Goal: Navigation & Orientation: Find specific page/section

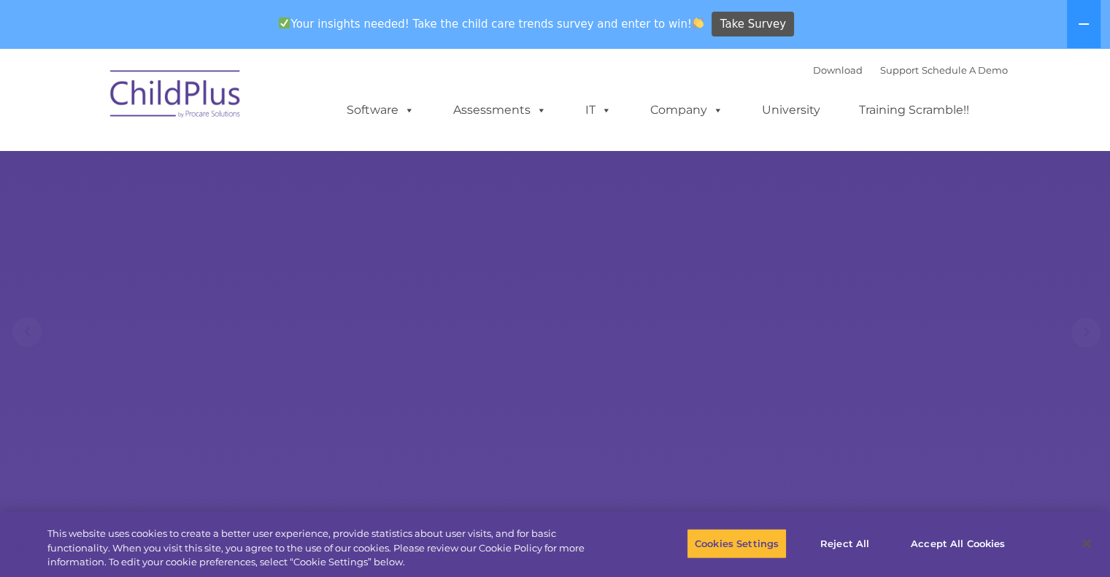
select select "MEDIUM"
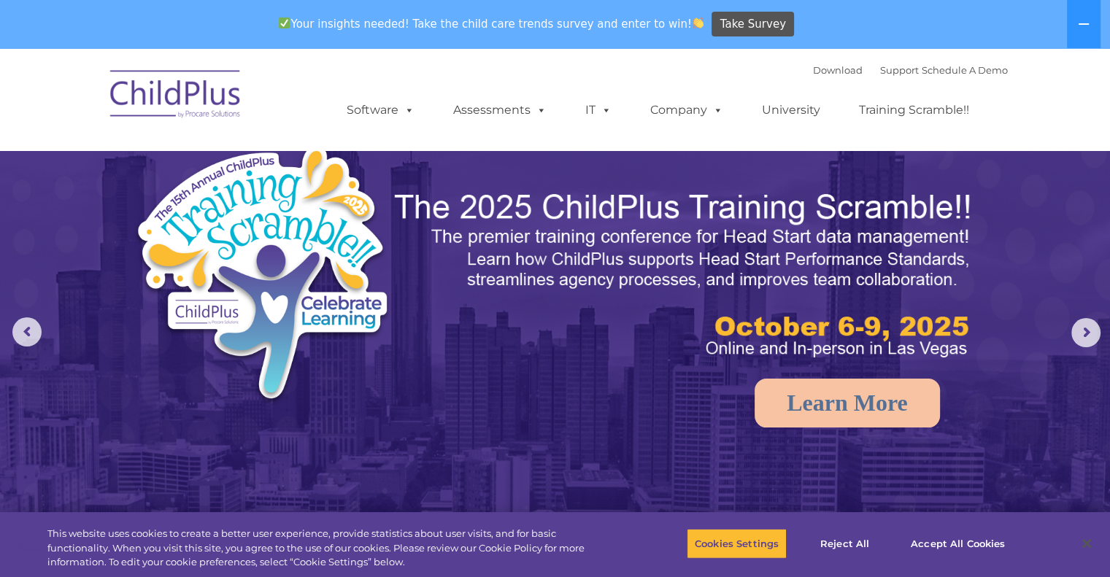
click at [193, 85] on img at bounding box center [176, 96] width 146 height 73
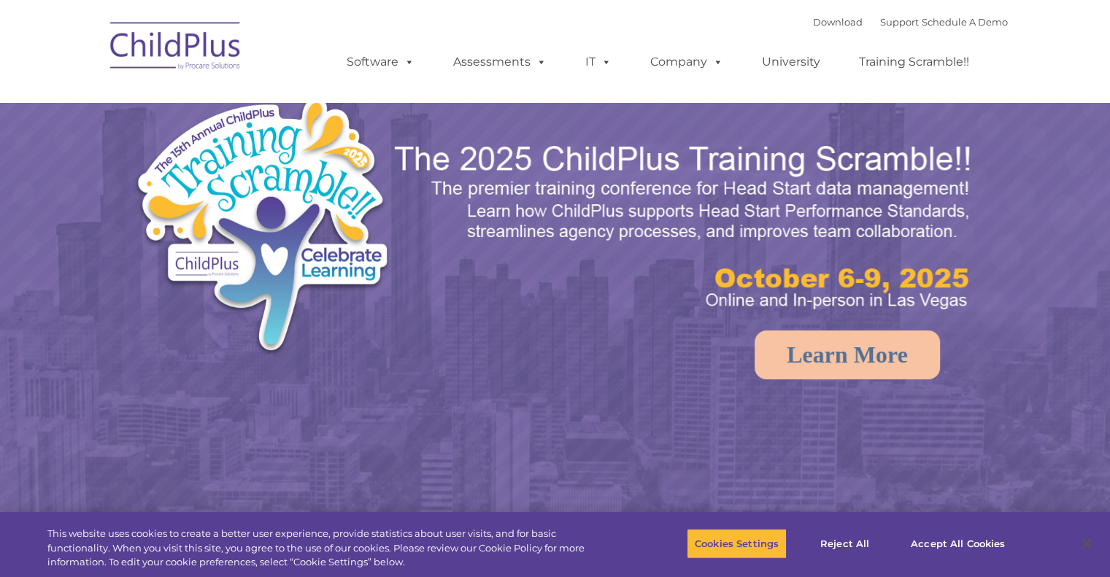
select select "MEDIUM"
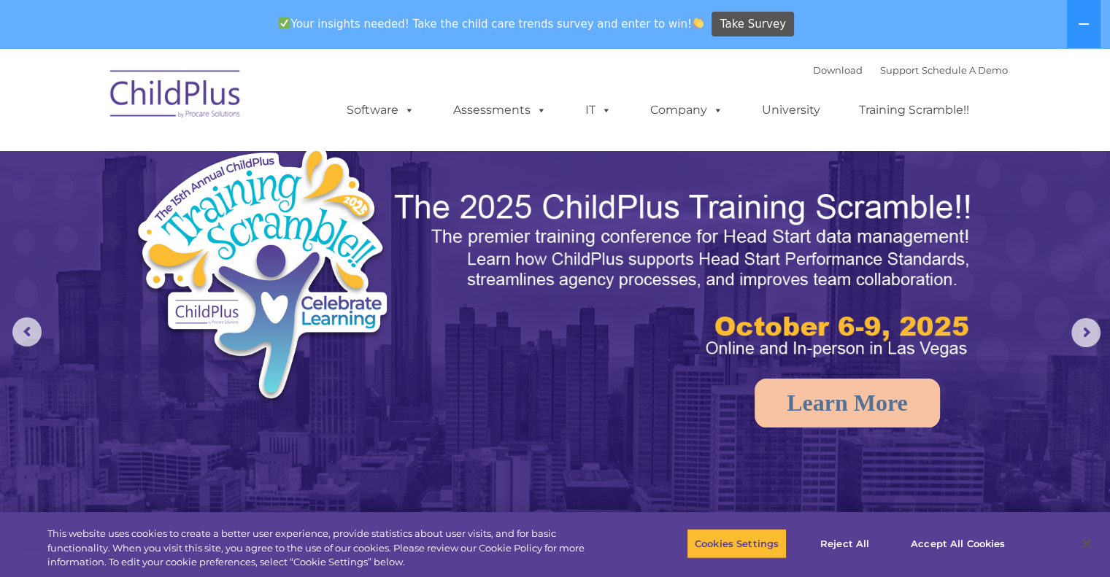
click at [187, 84] on img at bounding box center [176, 96] width 146 height 73
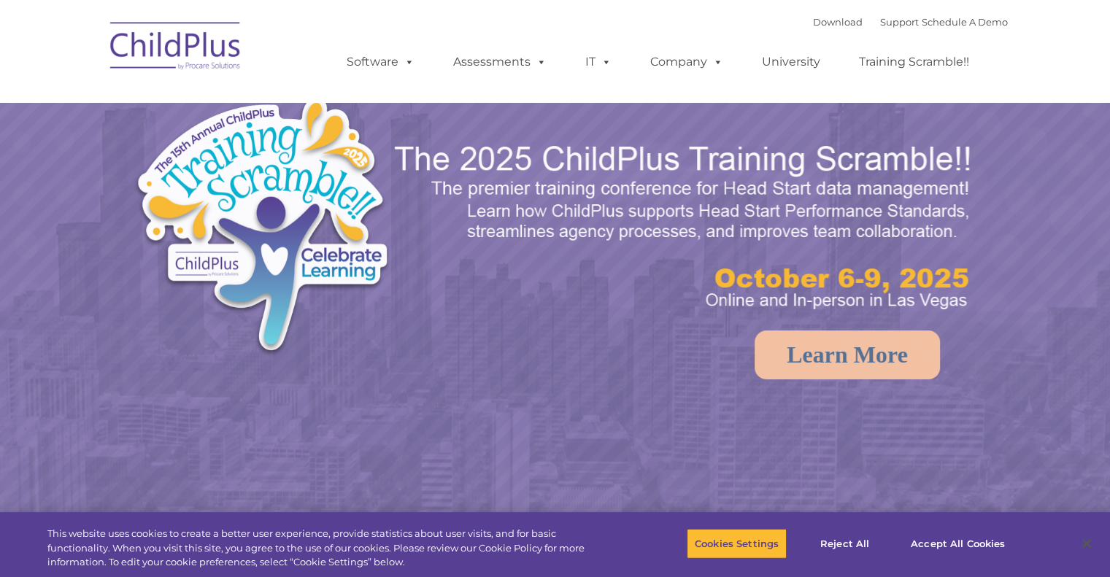
select select "MEDIUM"
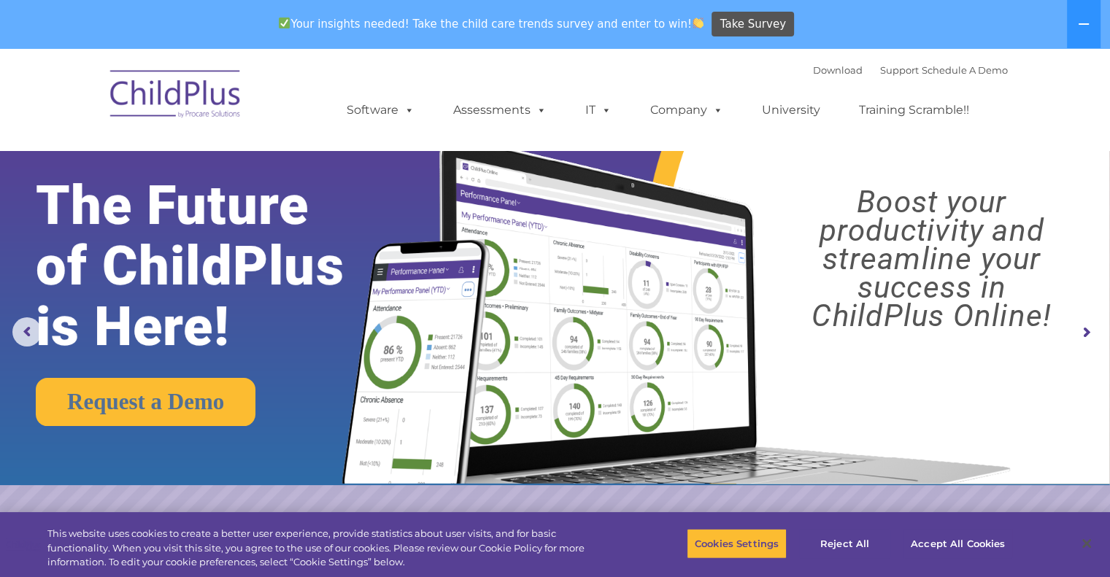
click at [176, 87] on img at bounding box center [176, 96] width 146 height 73
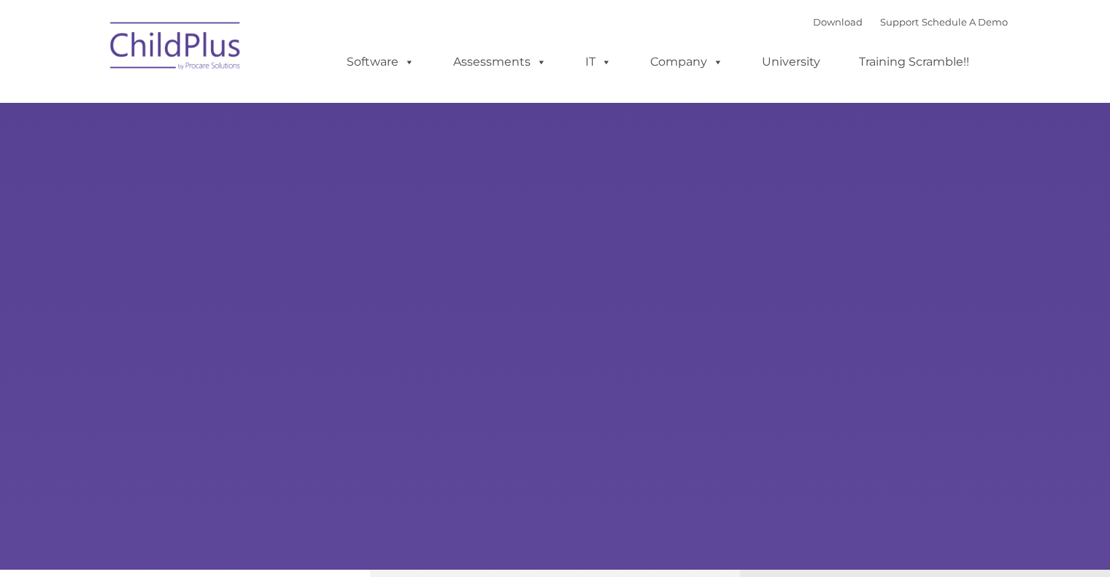
select select "MEDIUM"
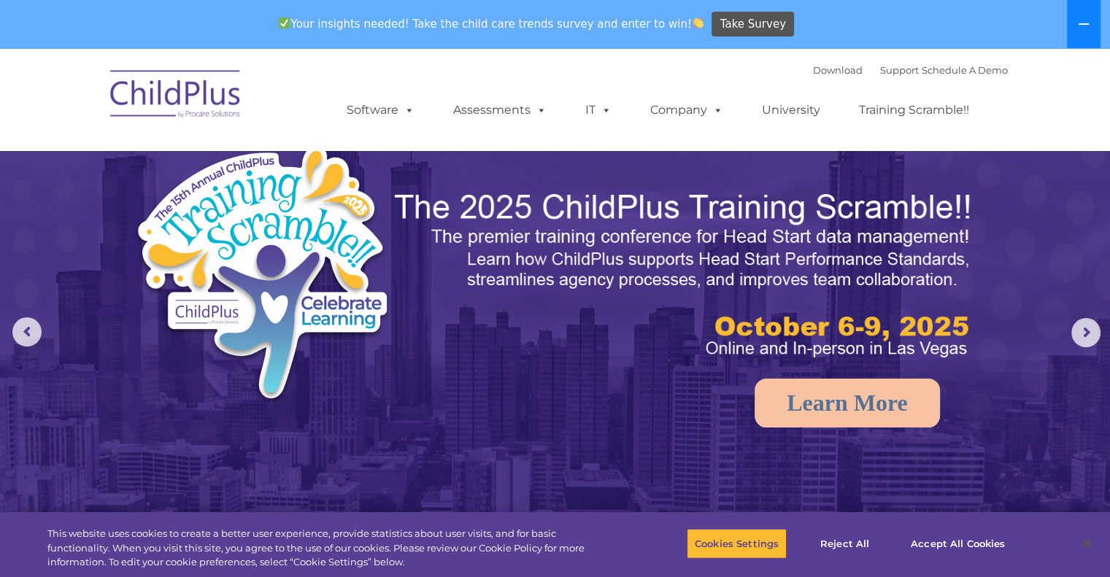
click at [1089, 29] on icon at bounding box center [1084, 24] width 12 height 12
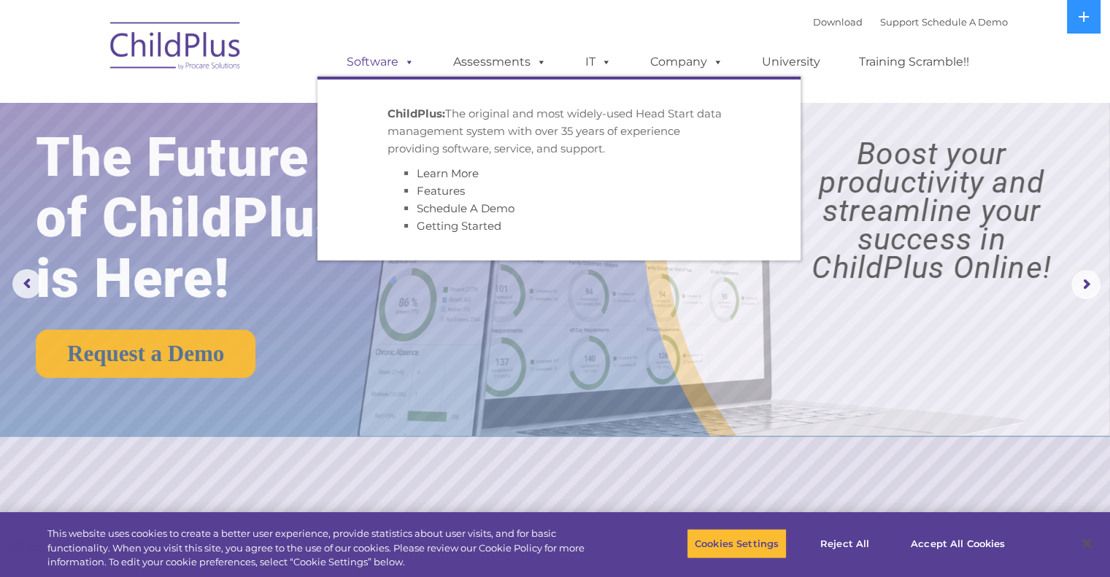
click at [372, 66] on link "Software" at bounding box center [380, 61] width 97 height 29
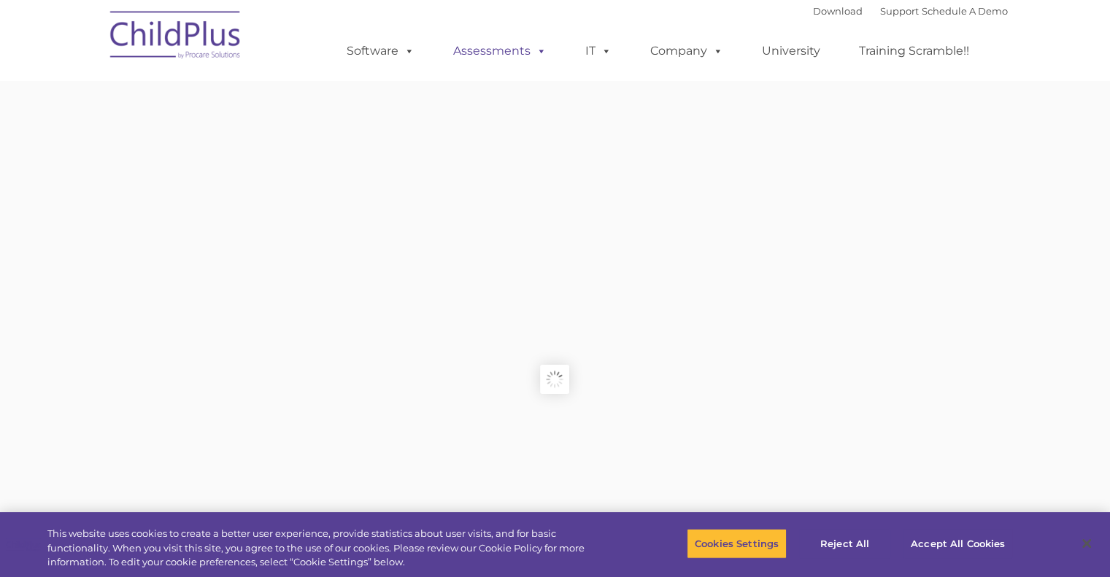
type input ""
